Goal: Use online tool/utility: Utilize a website feature to perform a specific function

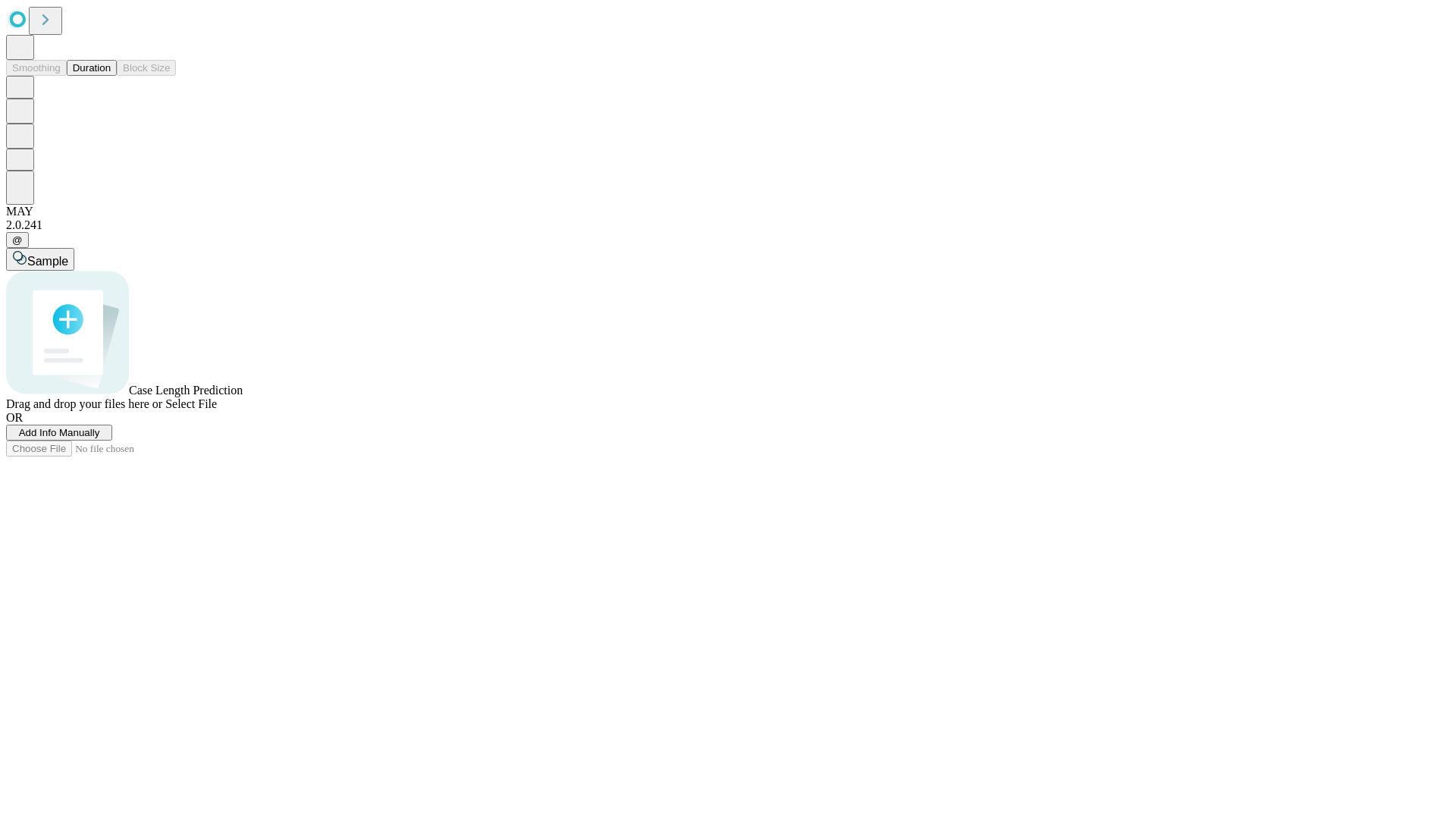
click at [110, 76] on button "Duration" at bounding box center [91, 67] width 50 height 16
click at [68, 254] on span "Sample" at bounding box center [47, 260] width 41 height 12
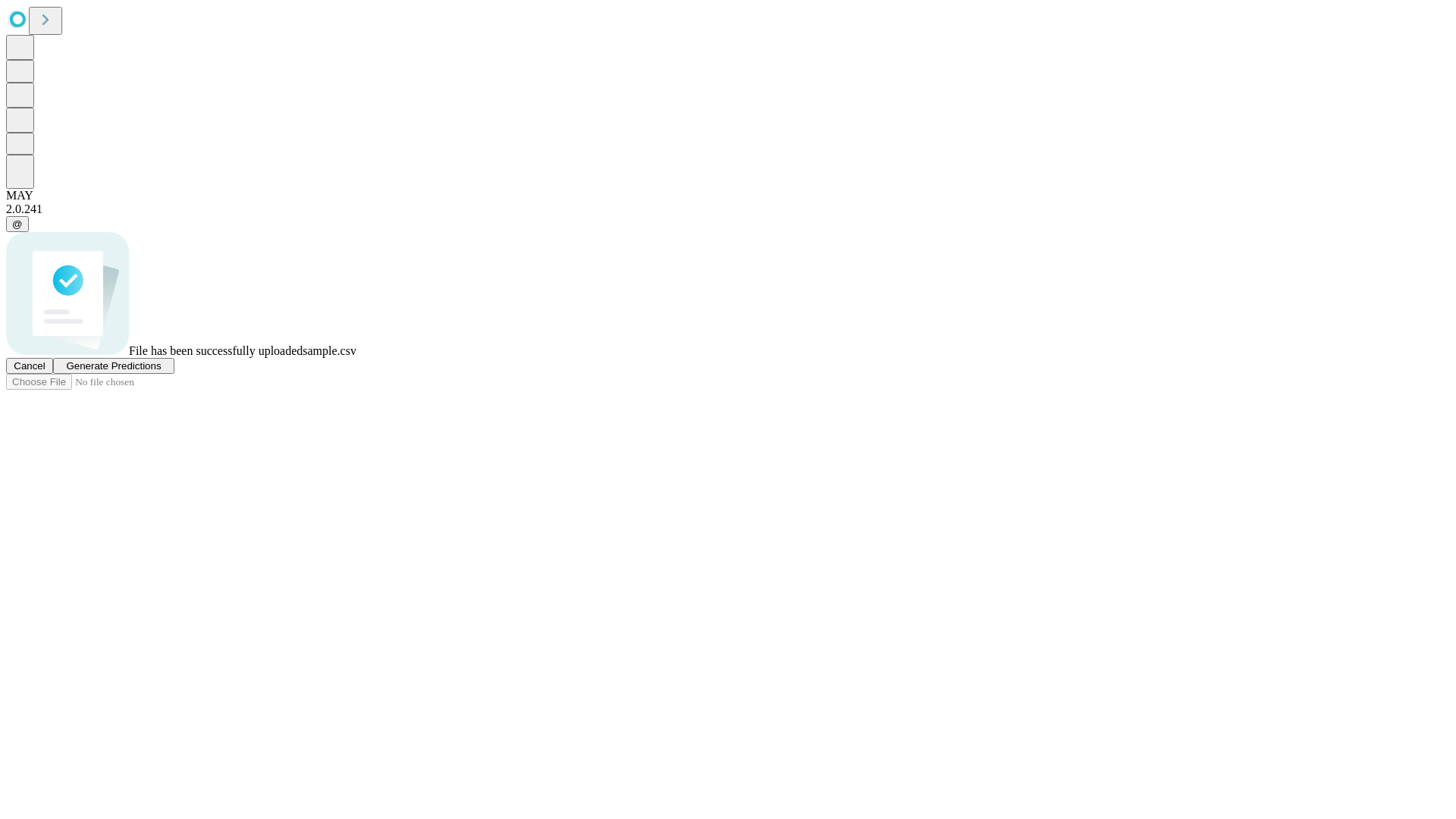
click at [160, 372] on span "Generate Predictions" at bounding box center [113, 366] width 95 height 12
